Goal: Transaction & Acquisition: Purchase product/service

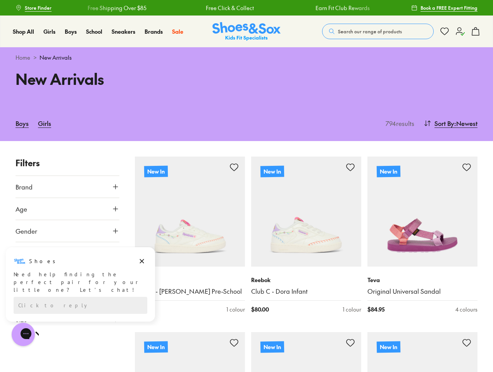
click at [378, 31] on span "Search our range of products" at bounding box center [370, 31] width 64 height 7
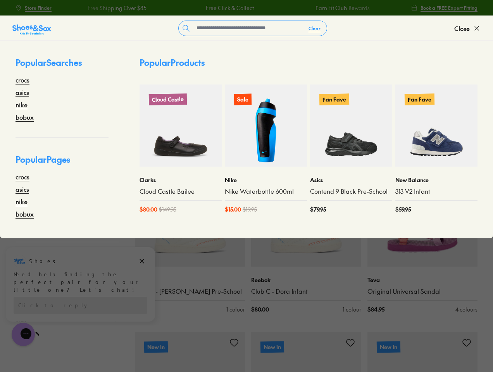
click at [315, 28] on button "Clear" at bounding box center [314, 28] width 24 height 14
click at [467, 28] on span "Close" at bounding box center [461, 28] width 15 height 9
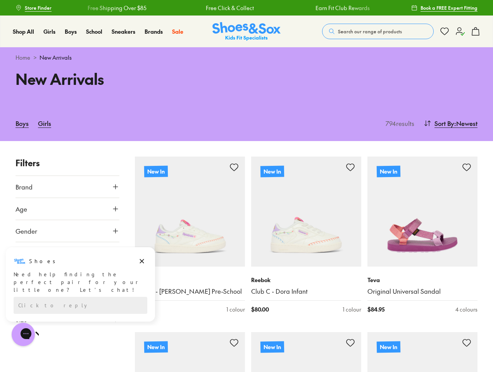
click at [475, 31] on icon at bounding box center [475, 31] width 9 height 9
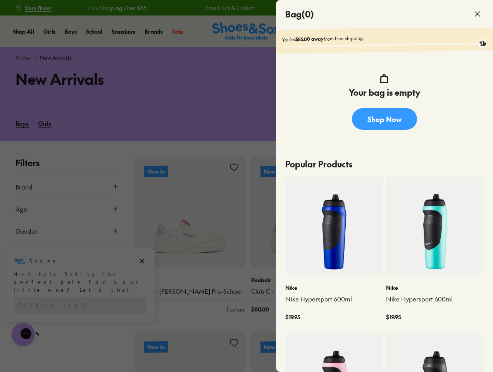
click at [449, 123] on div at bounding box center [246, 186] width 493 height 372
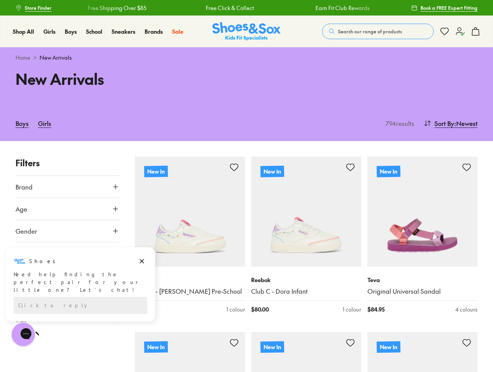
click at [67, 187] on button "Brand" at bounding box center [67, 187] width 104 height 22
